Goal: Task Accomplishment & Management: Complete application form

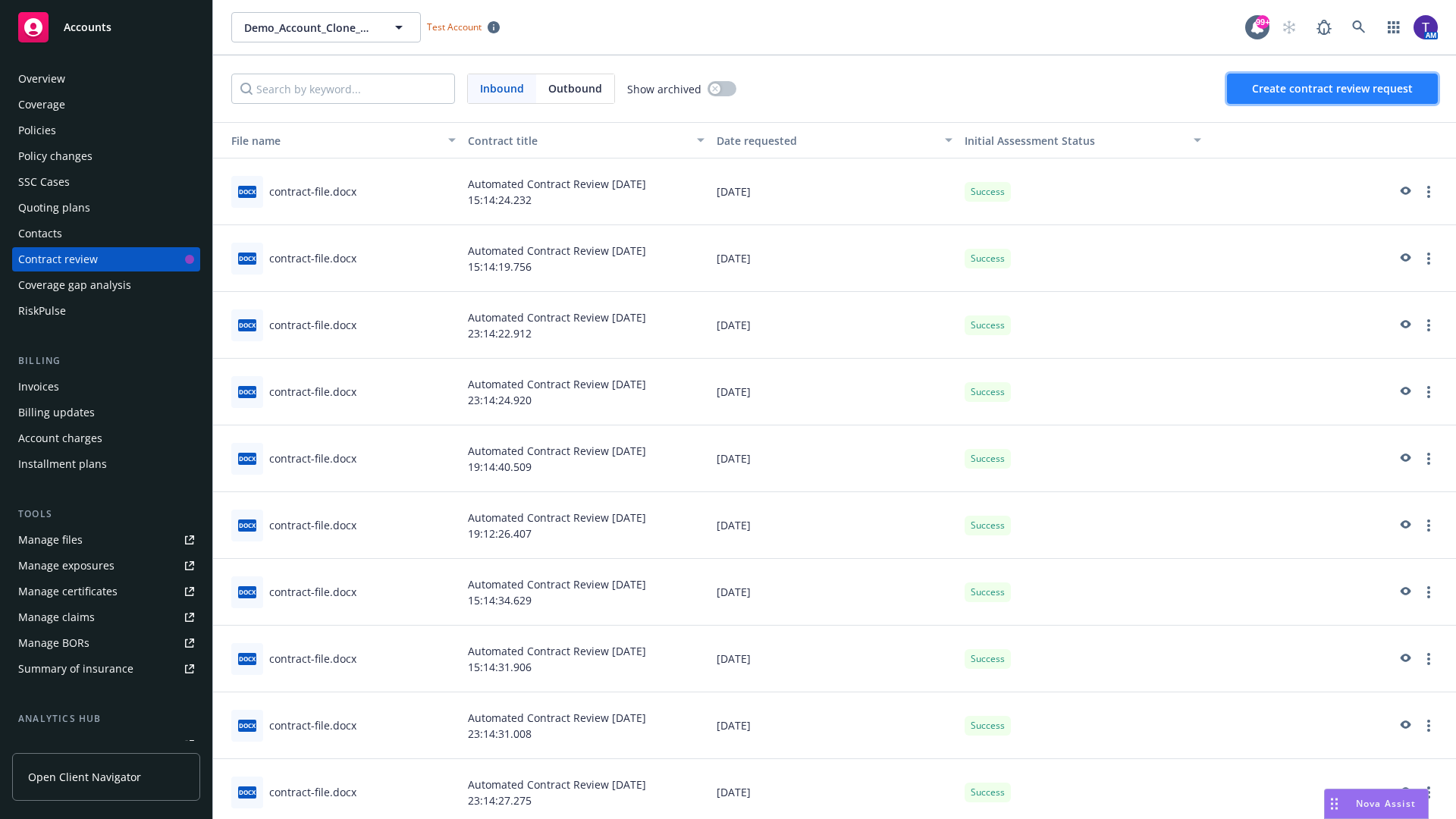
click at [1333, 88] on span "Create contract review request" at bounding box center [1332, 88] width 160 height 14
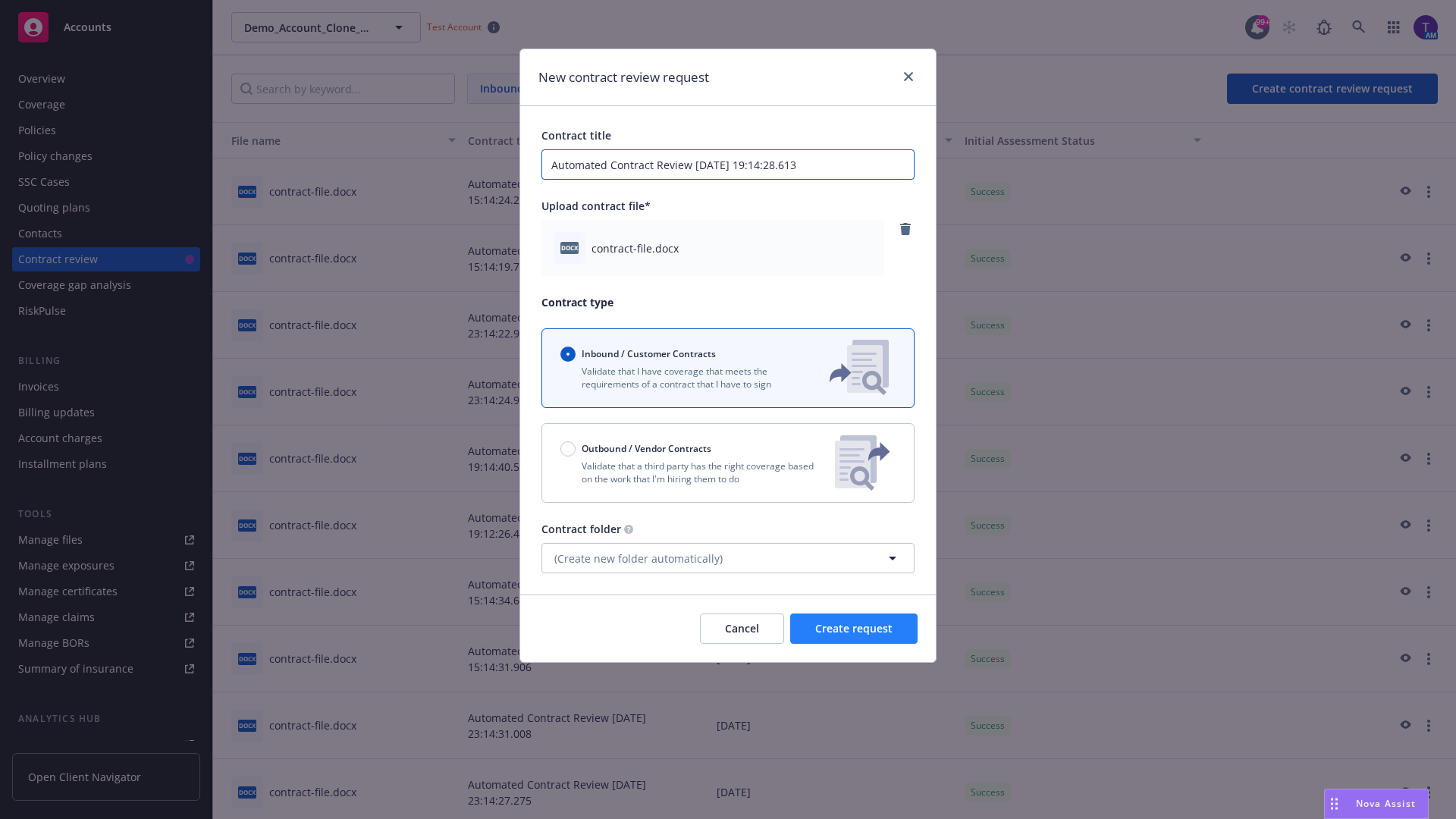
type input "Automated Contract Review [DATE] 19:14:28.613"
click at [854, 629] on span "Create request" at bounding box center [854, 628] width 77 height 14
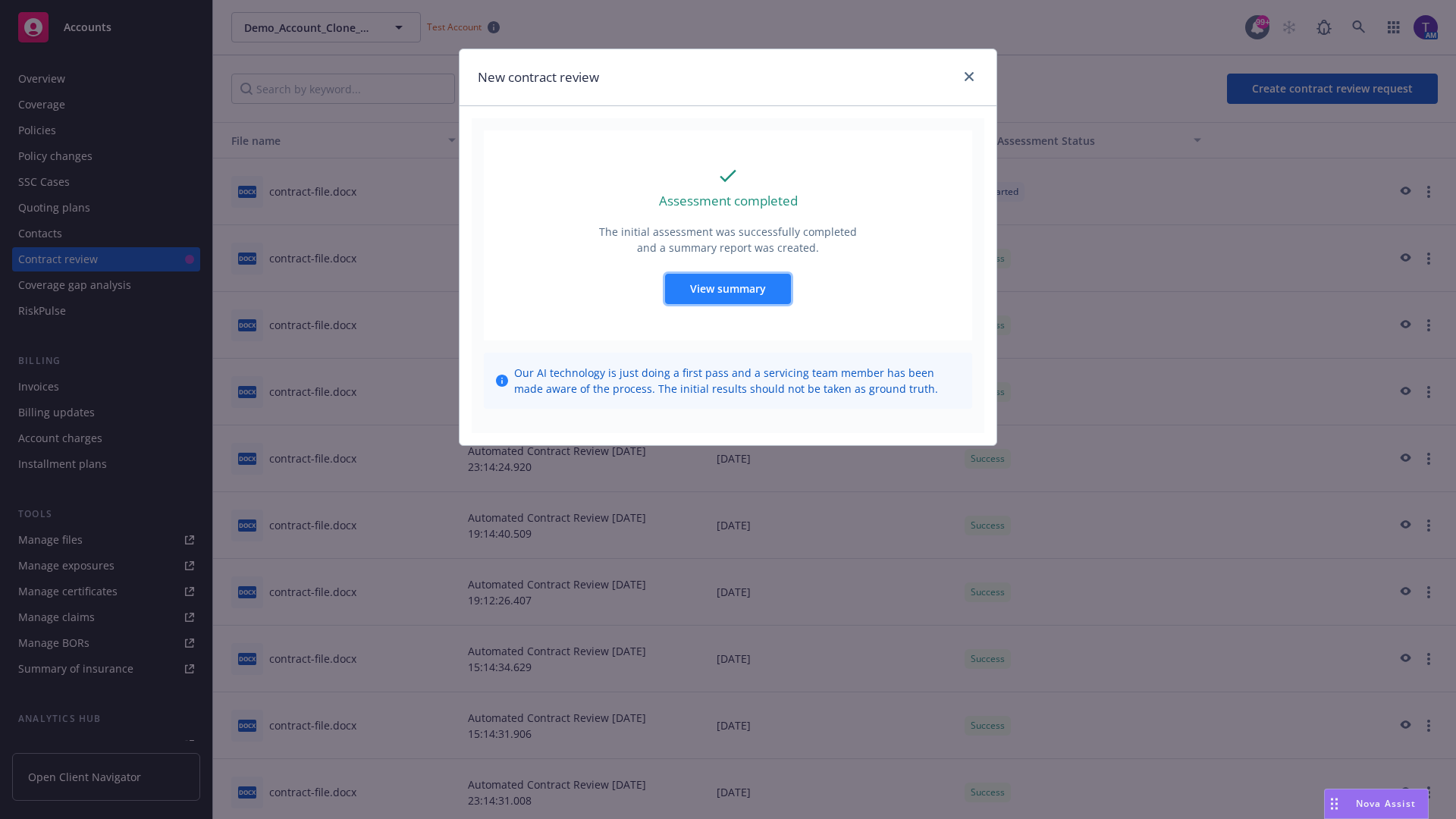
click at [728, 288] on span "View summary" at bounding box center [728, 289] width 76 height 14
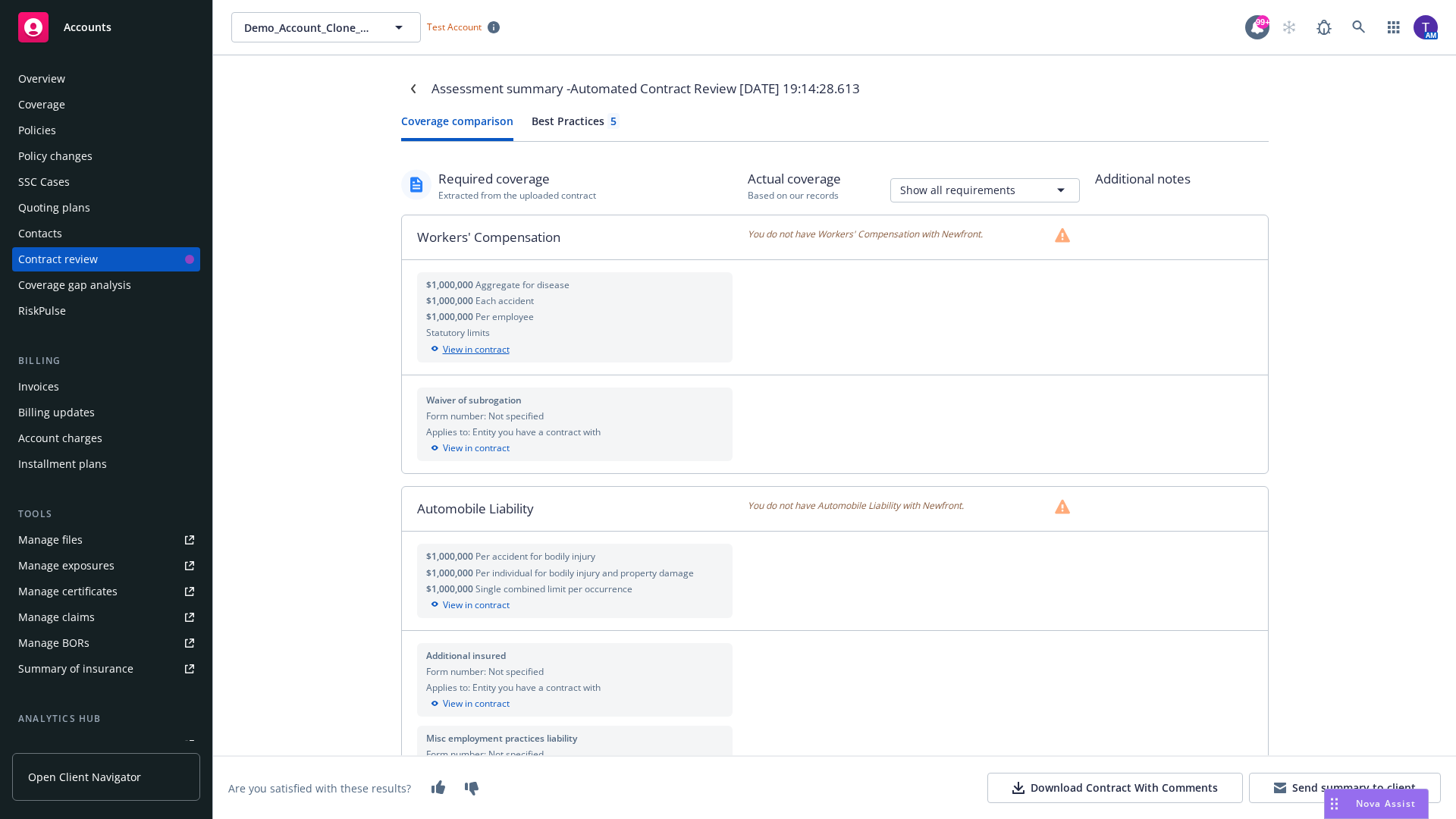
click at [574, 349] on div "View in contract" at bounding box center [575, 349] width 298 height 13
